Goal: Book appointment/travel/reservation

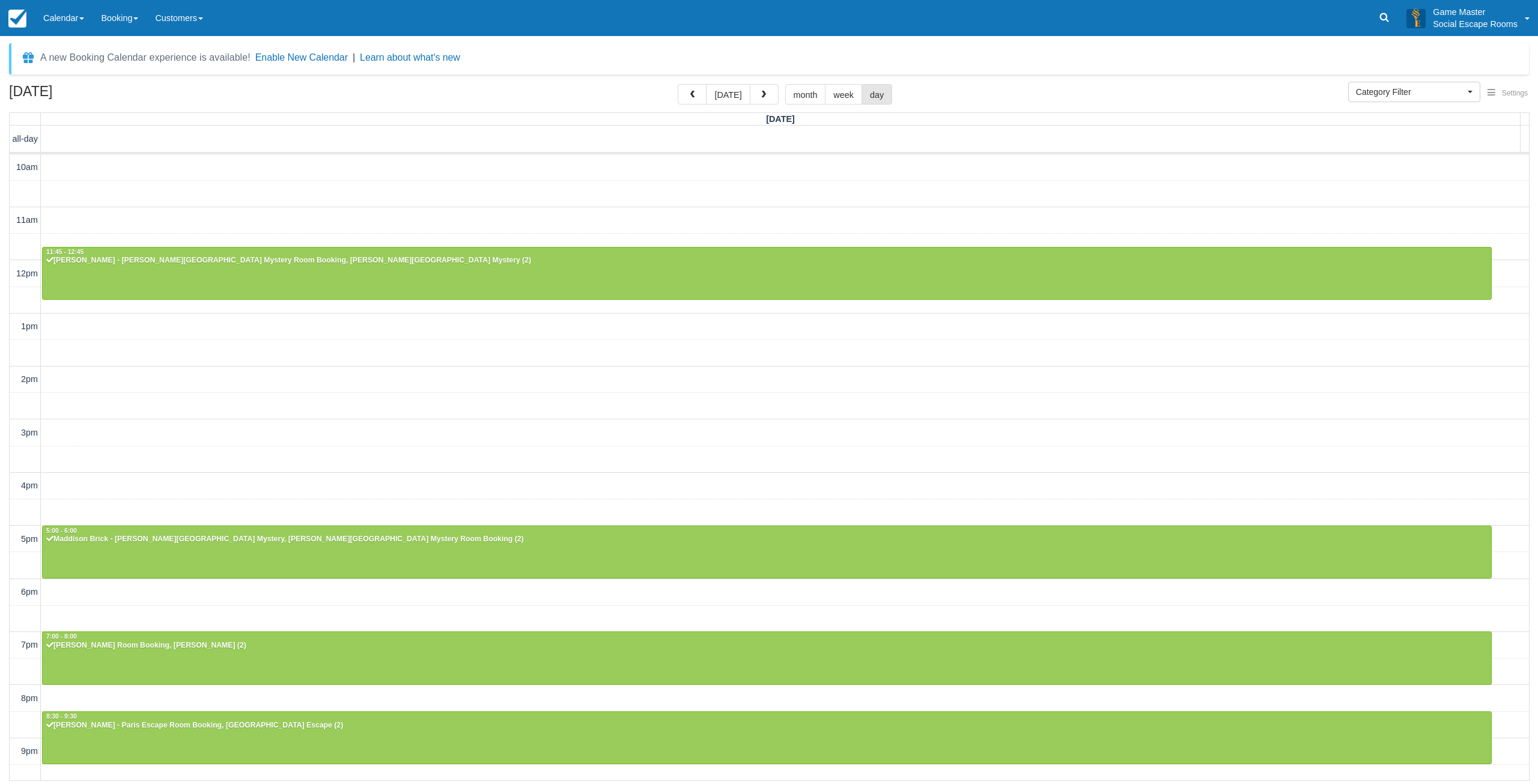
select select
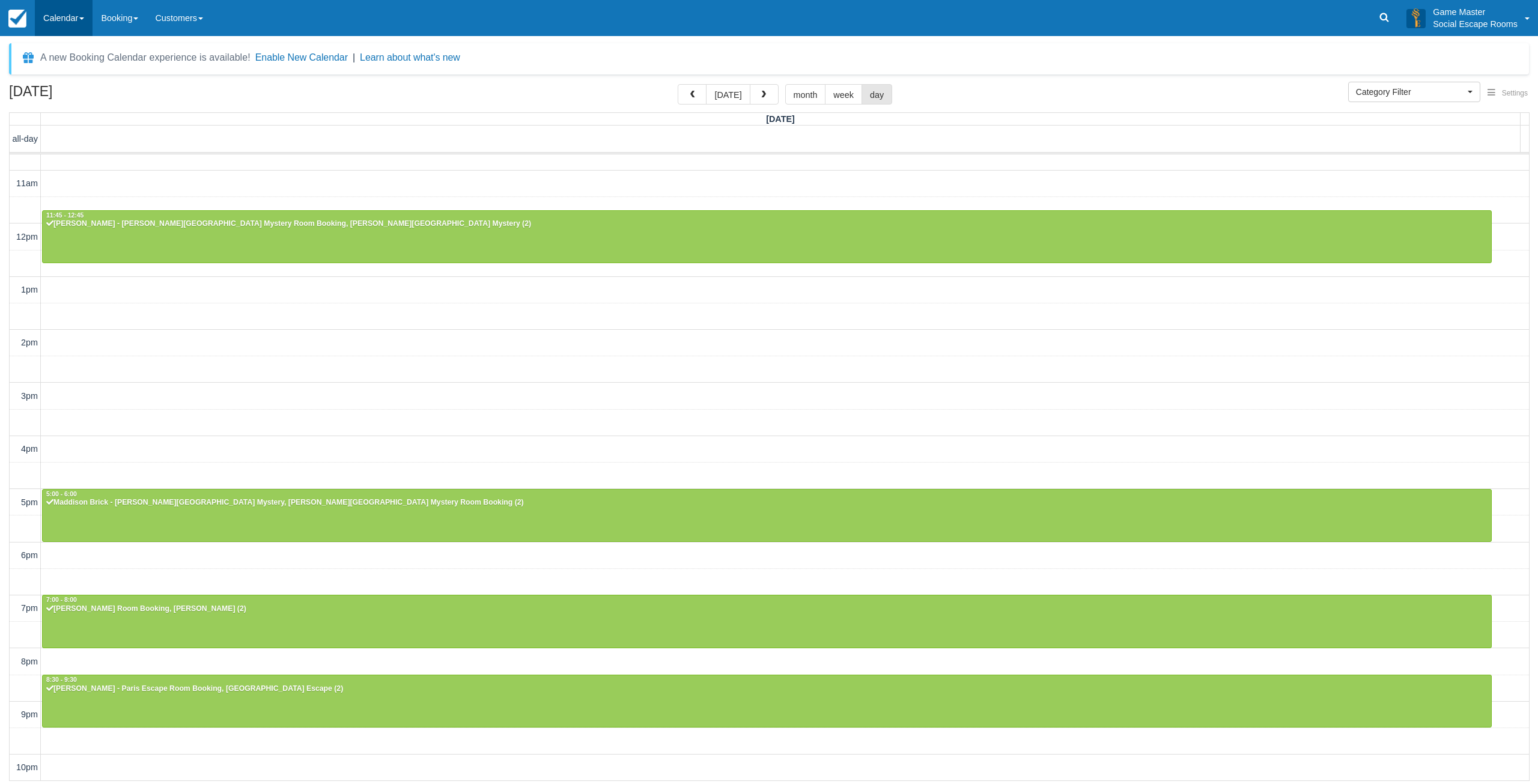
click at [63, 20] on link "Calendar" at bounding box center [63, 18] width 58 height 36
click at [64, 159] on link "Day" at bounding box center [83, 164] width 95 height 25
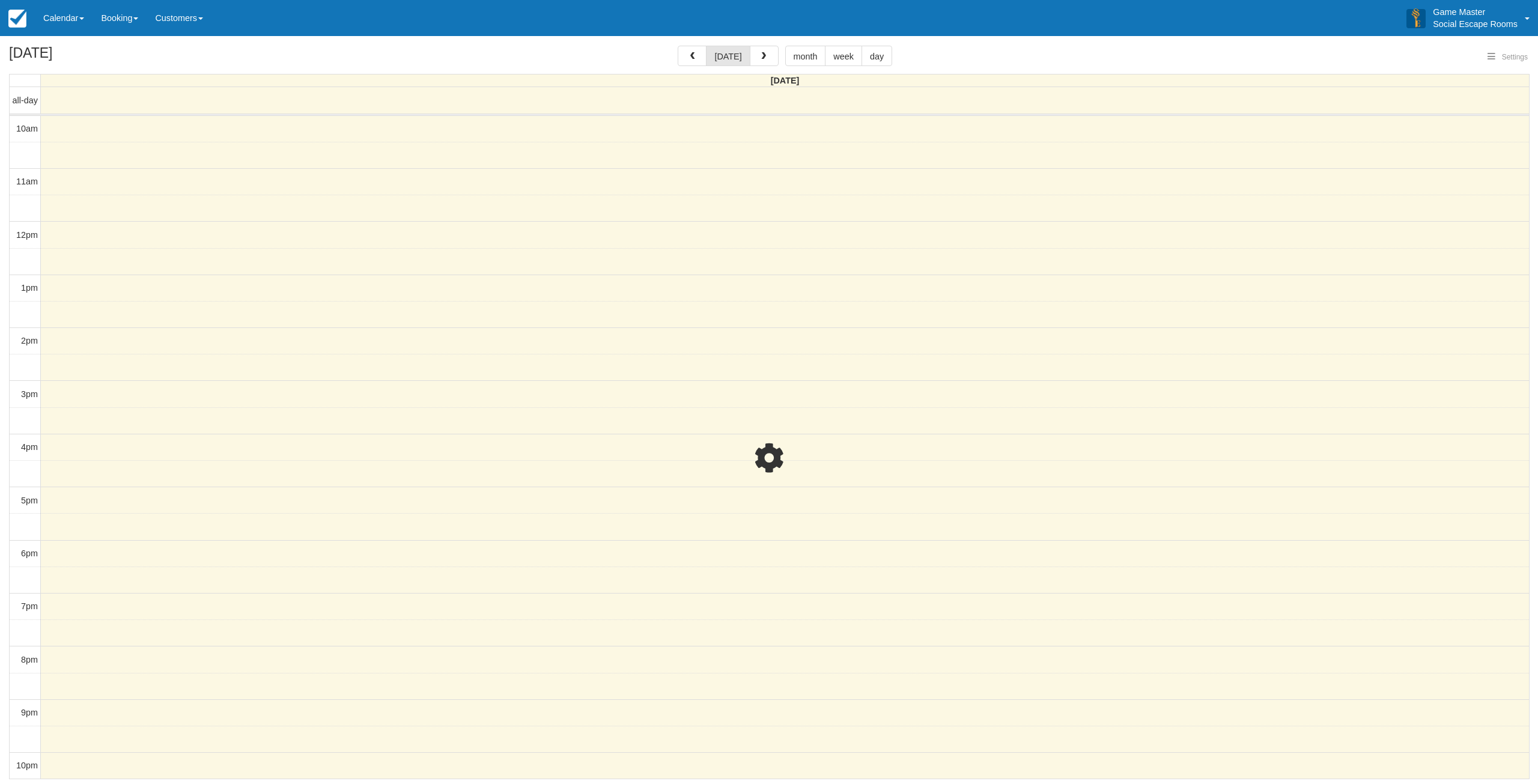
select select
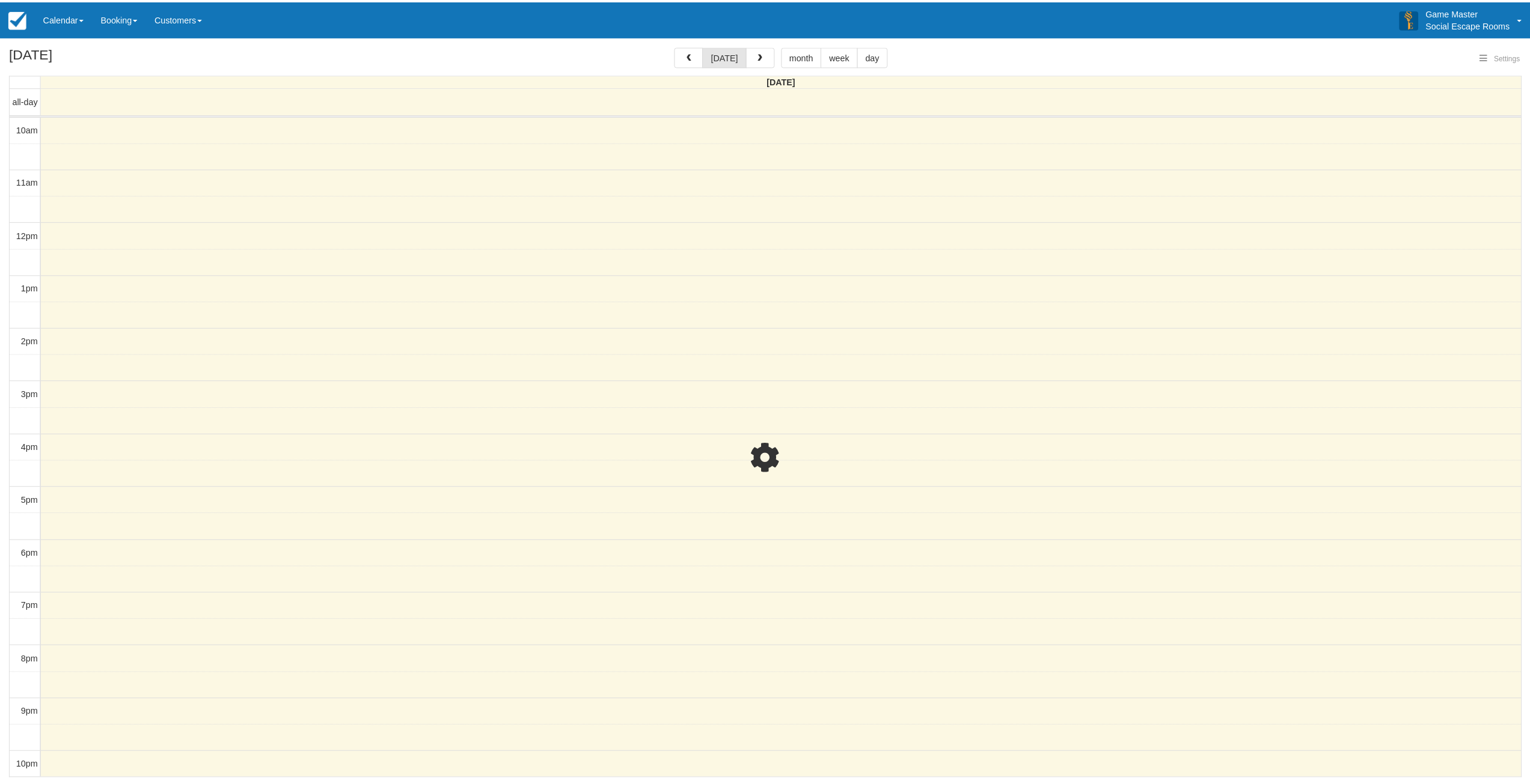
scroll to position [2, 0]
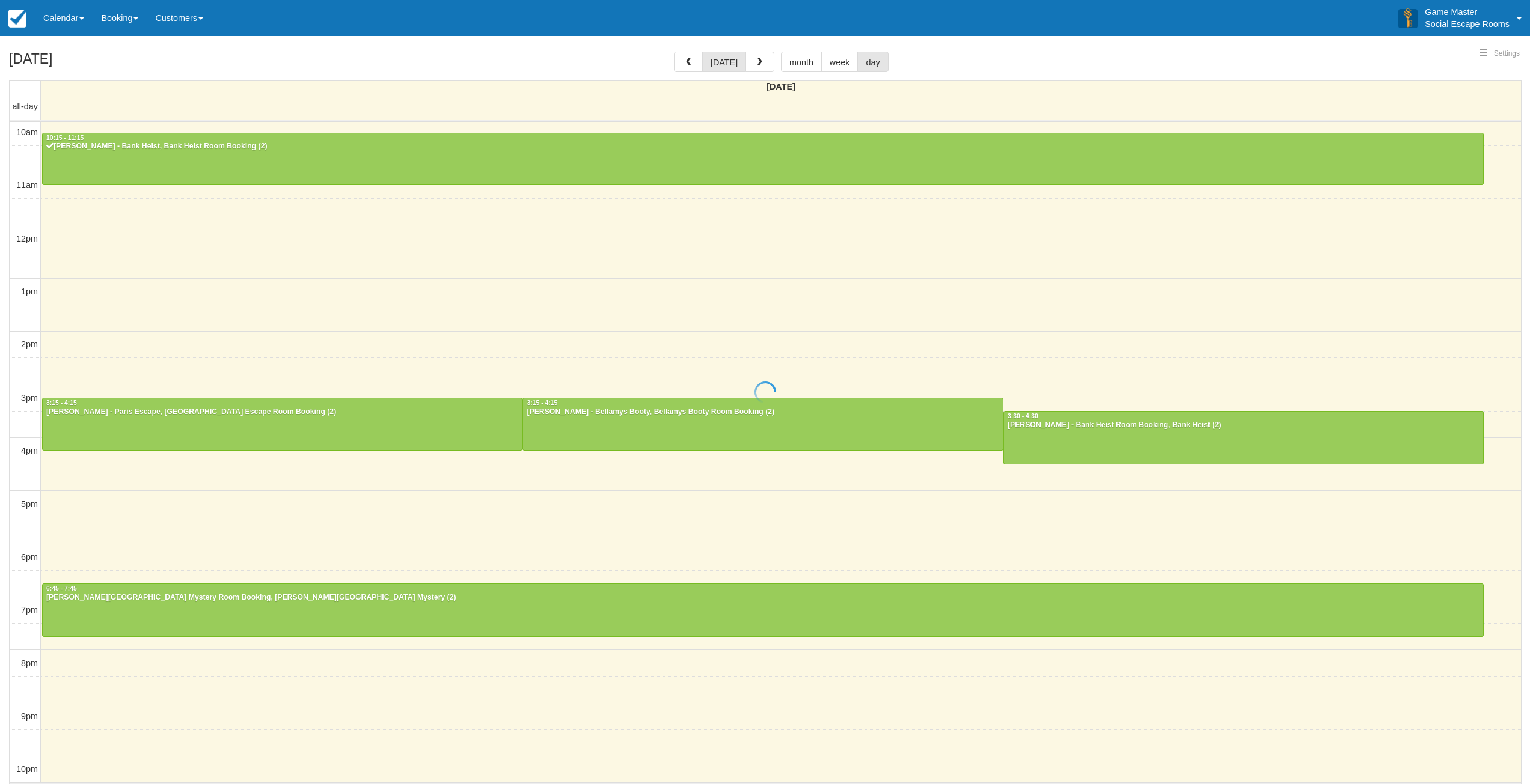
select select
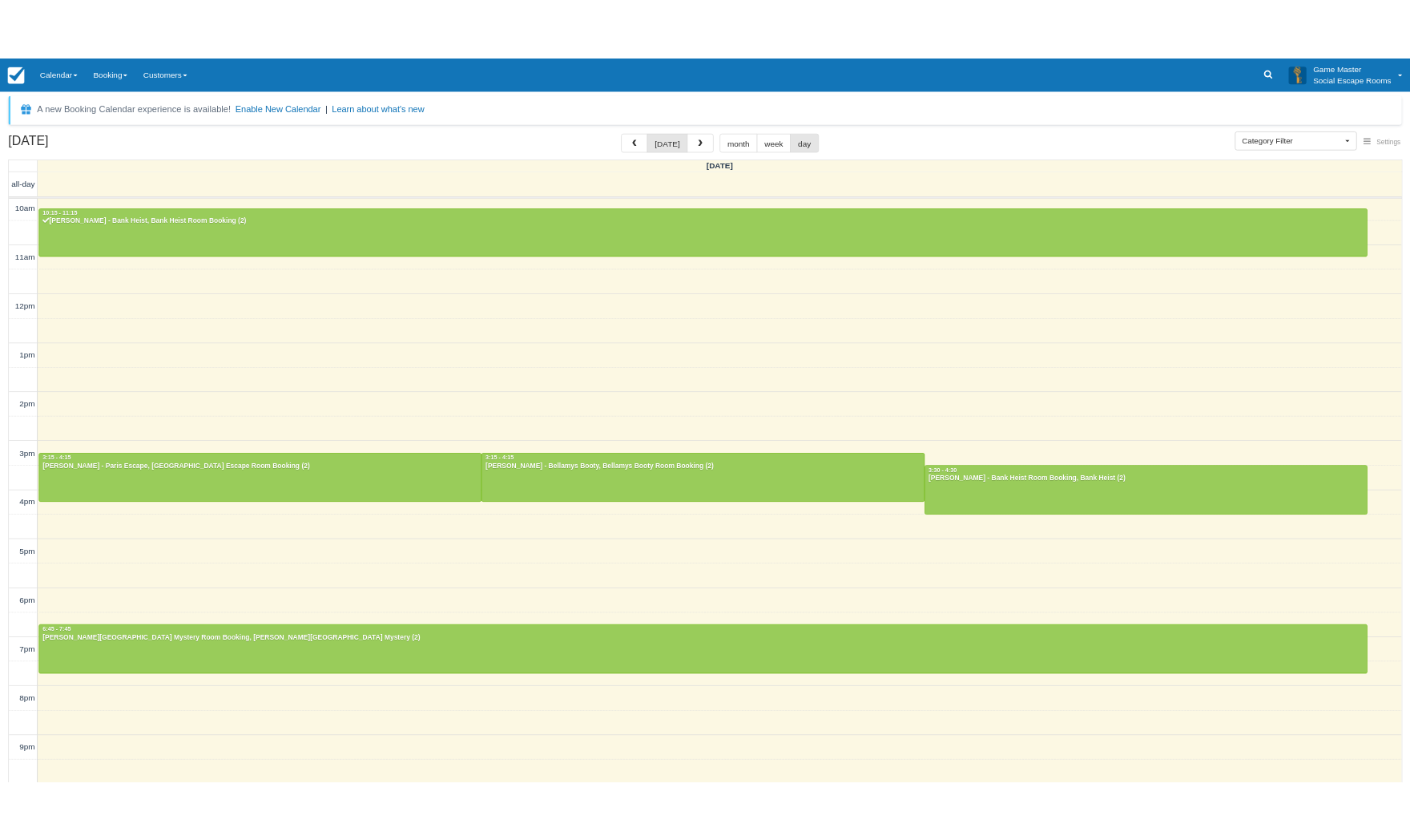
scroll to position [0, 0]
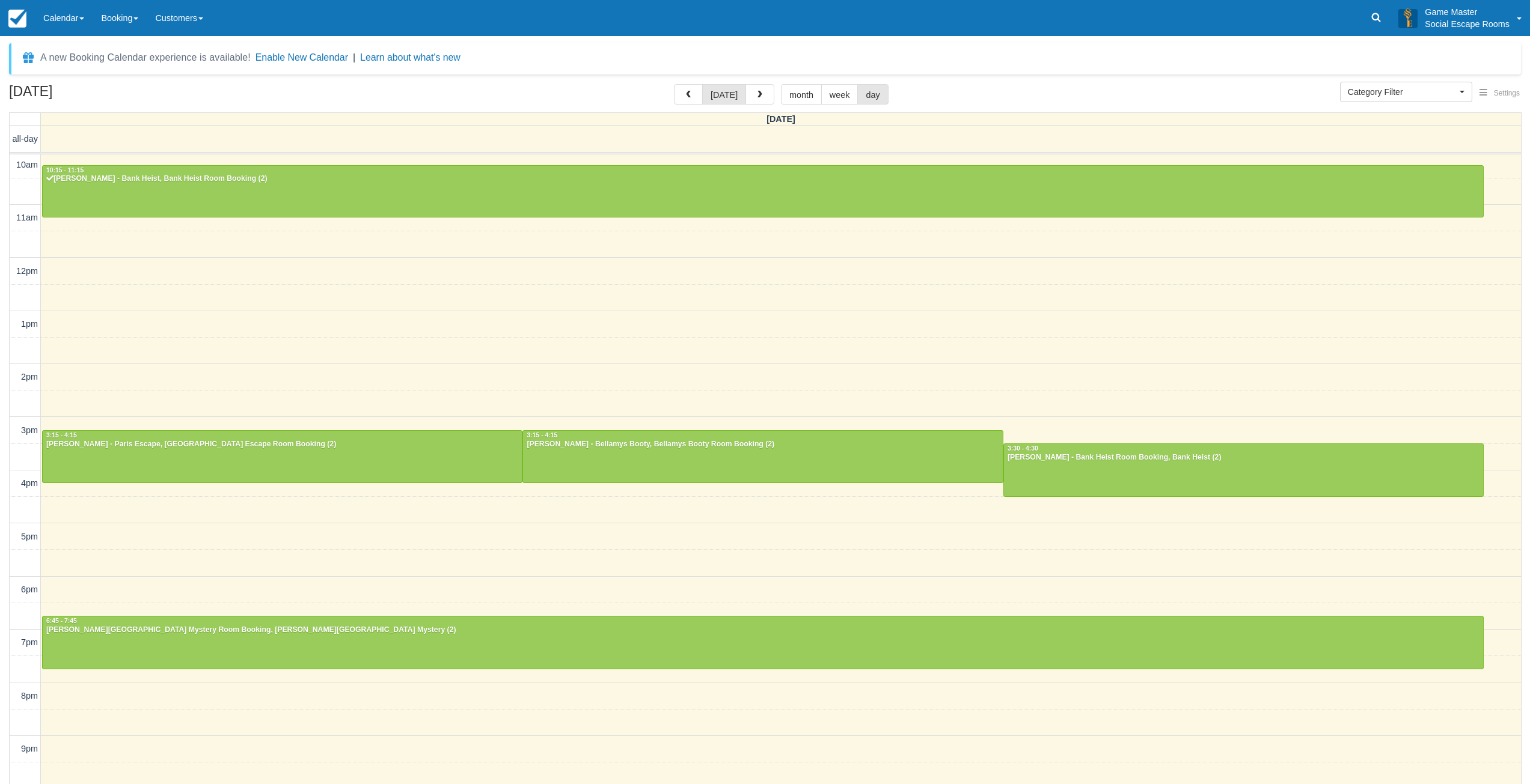
click at [199, 324] on div "10am 11am 12pm 1pm 2pm 3pm 4pm 5pm 6pm 7pm 8pm 9pm 10pm 10:15 - 11:15 Greg - Ba…" at bounding box center [765, 485] width 1511 height 666
